Goal: Information Seeking & Learning: Find specific fact

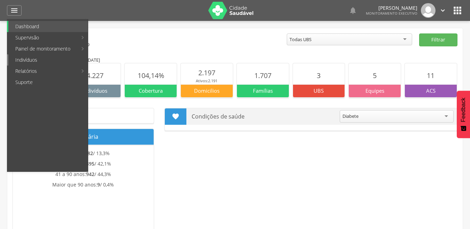
click at [31, 63] on link "Indivíduos" at bounding box center [47, 59] width 79 height 11
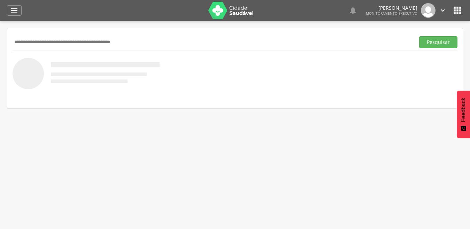
click at [60, 43] on input "text" at bounding box center [212, 42] width 399 height 12
type input "**********"
click at [419, 36] on button "Pesquisar" at bounding box center [438, 42] width 38 height 12
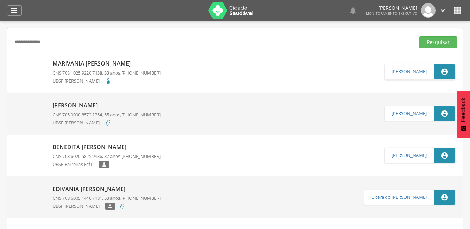
click at [101, 61] on p "Marivania [PERSON_NAME]" at bounding box center [107, 64] width 108 height 8
type input "**********"
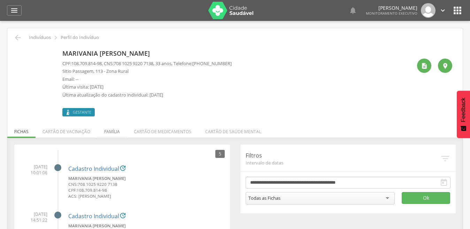
click at [111, 129] on li "Família" at bounding box center [112, 129] width 30 height 16
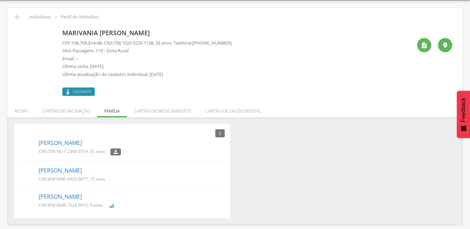
scroll to position [21, 0]
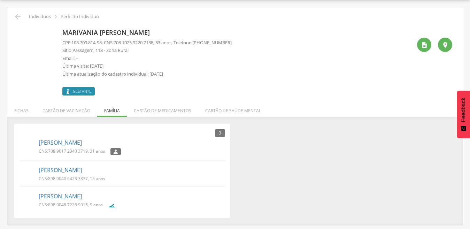
click at [113, 110] on ul "Fichas Cartão de vacinação Família Cartão de medicamentos Cartão de saúde mental" at bounding box center [234, 111] width 455 height 6
click at [422, 46] on icon "" at bounding box center [424, 44] width 7 height 7
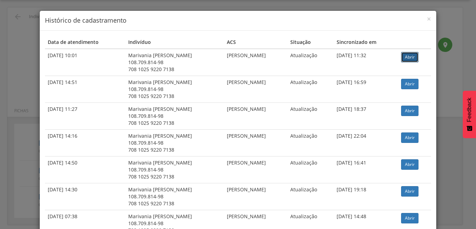
click at [405, 56] on link "Abrir" at bounding box center [409, 57] width 17 height 10
click at [426, 18] on span "×" at bounding box center [428, 19] width 4 height 10
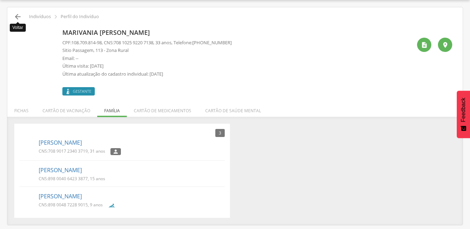
click at [17, 16] on icon "" at bounding box center [18, 17] width 8 height 8
